Goal: Task Accomplishment & Management: Complete application form

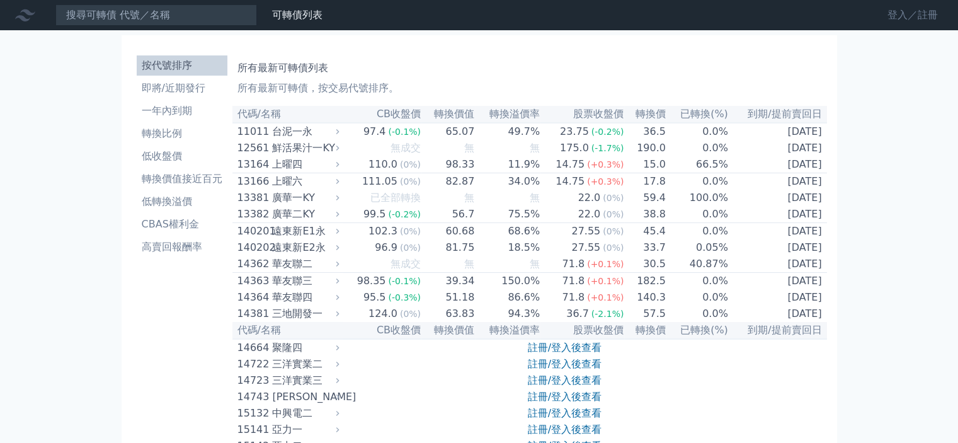
click at [900, 20] on link "登入／註冊" at bounding box center [913, 15] width 71 height 20
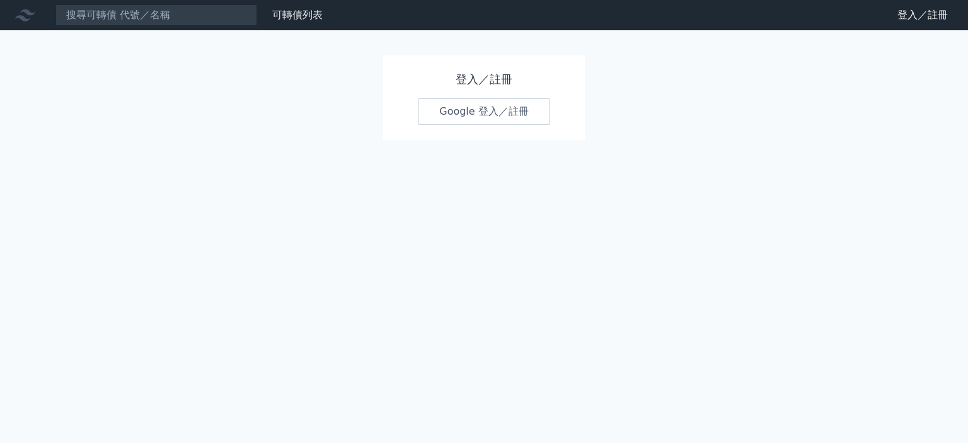
click at [501, 116] on link "Google 登入／註冊" at bounding box center [483, 111] width 131 height 26
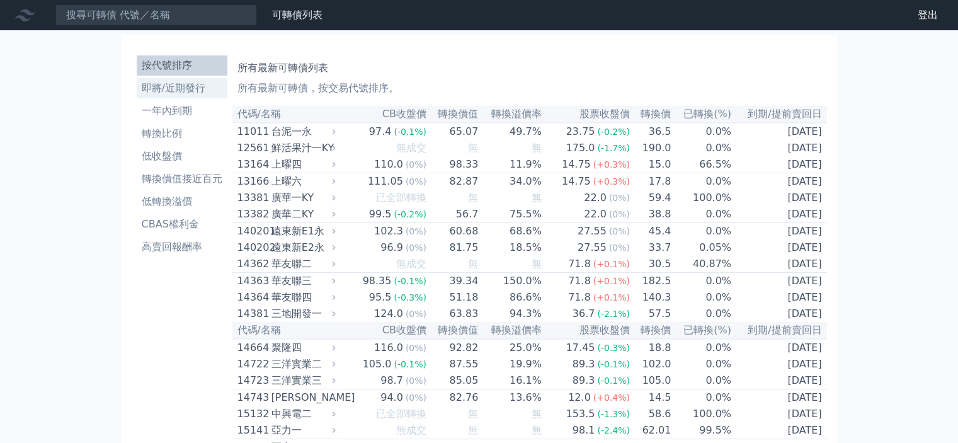
click at [160, 89] on li "即將/近期發行" at bounding box center [182, 88] width 91 height 15
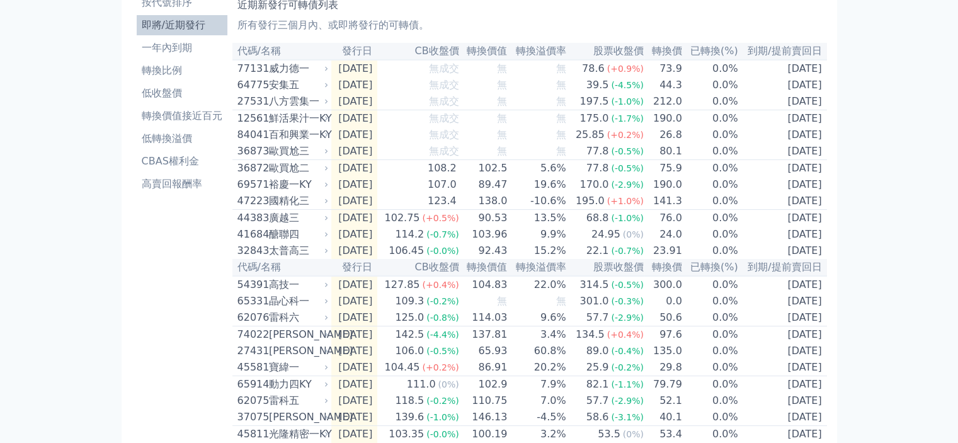
scroll to position [189, 0]
